Goal: Task Accomplishment & Management: Use online tool/utility

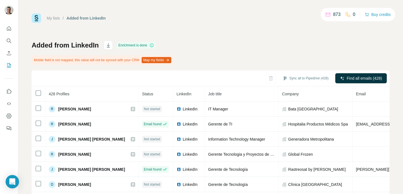
scroll to position [50, 0]
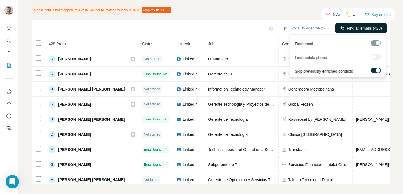
click at [356, 28] on span "Find all emails (428)" at bounding box center [363, 28] width 35 height 6
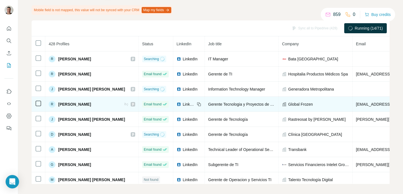
click at [183, 104] on span "LinkedIn" at bounding box center [189, 105] width 12 height 6
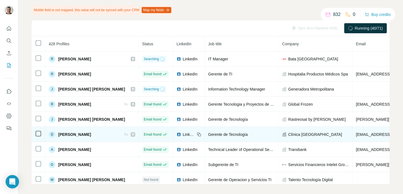
click at [183, 133] on span "LinkedIn" at bounding box center [189, 135] width 12 height 6
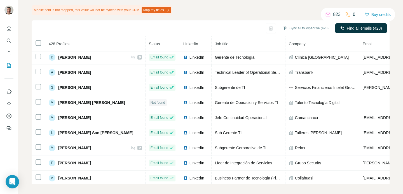
scroll to position [0, 0]
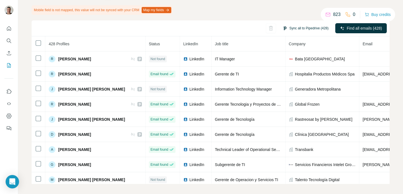
click at [308, 27] on button "Sync all to Pipedrive (428)" at bounding box center [306, 28] width 54 height 8
click at [233, 12] on div "Added from LinkedIn Enrichment is done Mobile field is not mapped, this value w…" at bounding box center [211, 87] width 358 height 193
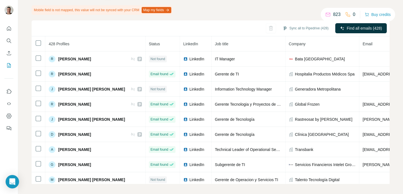
click at [264, 13] on div "Added from LinkedIn Enrichment is done Mobile field is not mapped, this value w…" at bounding box center [211, 87] width 358 height 193
click at [145, 41] on th "Status" at bounding box center [162, 43] width 34 height 15
click at [149, 43] on span "Status" at bounding box center [154, 44] width 11 height 4
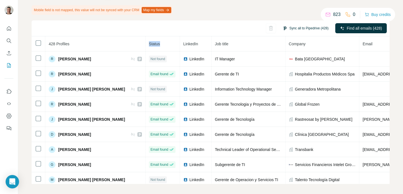
click at [305, 28] on button "Sync all to Pipedrive (428)" at bounding box center [306, 28] width 54 height 8
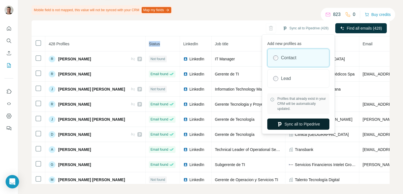
click at [309, 122] on button "Sync all to Pipedrive" at bounding box center [298, 124] width 62 height 11
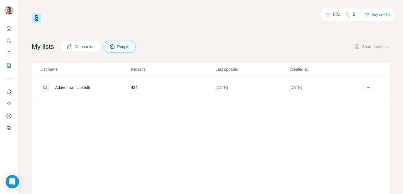
click at [91, 88] on div "Added from LinkedIn" at bounding box center [73, 88] width 36 height 6
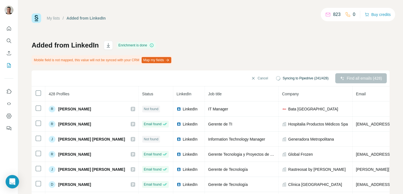
click at [285, 32] on div "My lists / Added from LinkedIn 823 0 Buy credits Added from LinkedIn Enrichment…" at bounding box center [211, 123] width 358 height 221
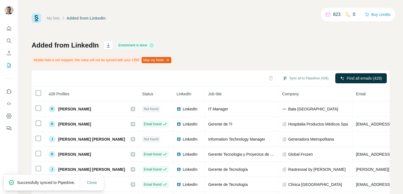
click at [274, 58] on div "Added from LinkedIn Enrichment is done Mobile field is not mapped, this value w…" at bounding box center [211, 137] width 358 height 193
click at [90, 180] on span "Close" at bounding box center [92, 183] width 10 height 6
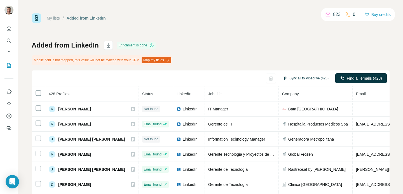
click at [298, 79] on button "Sync all to Pipedrive (428)" at bounding box center [306, 78] width 54 height 8
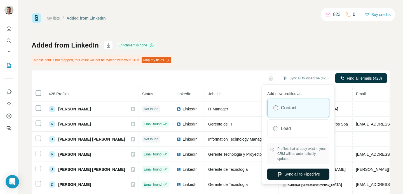
click at [289, 176] on button "Sync all to Pipedrive" at bounding box center [298, 174] width 62 height 11
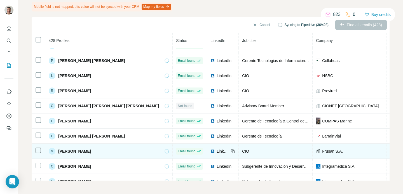
scroll to position [778, 0]
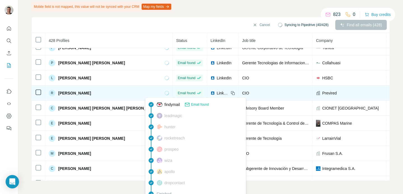
click at [178, 95] on span "Email found" at bounding box center [187, 93] width 18 height 5
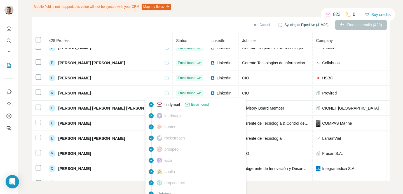
click at [165, 106] on span "findymail" at bounding box center [171, 105] width 15 height 6
click at [176, 106] on div "Not found" at bounding box center [189, 108] width 27 height 7
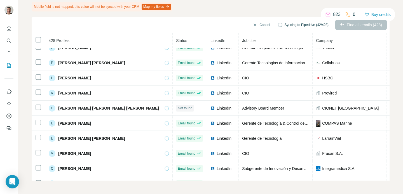
click at [32, 15] on div "Added from LinkedIn Enrichment is done Mobile field is not mapped, this value w…" at bounding box center [211, 83] width 358 height 193
